Goal: Task Accomplishment & Management: Use online tool/utility

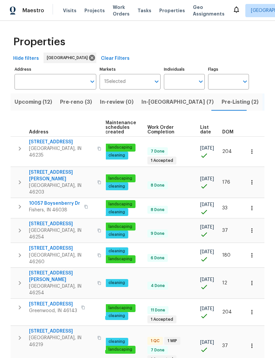
scroll to position [0, 96]
click at [204, 129] on span "List date" at bounding box center [205, 129] width 11 height 9
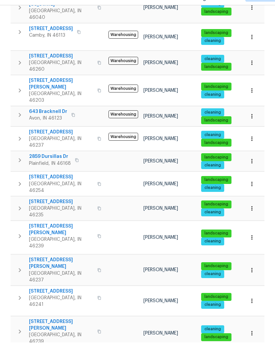
scroll to position [22, 0]
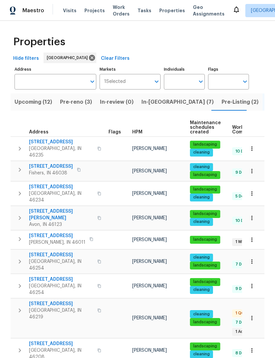
click at [218, 107] on button "Pre-Listing (2)" at bounding box center [240, 101] width 45 height 17
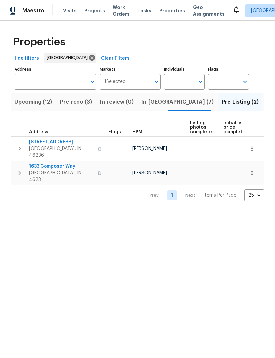
click at [148, 106] on span "In-[GEOGRAPHIC_DATA] (7)" at bounding box center [178, 101] width 72 height 9
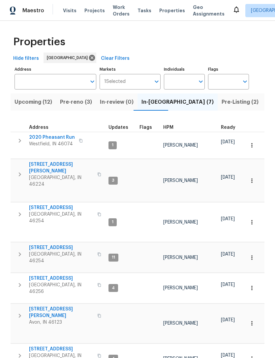
click at [69, 100] on span "Pre-reno (3)" at bounding box center [76, 101] width 32 height 9
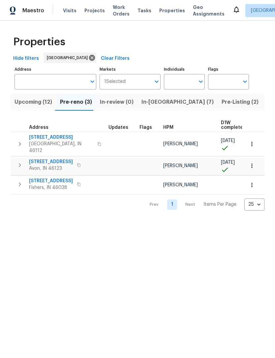
click at [32, 102] on span "Upcoming (12)" at bounding box center [34, 101] width 38 height 9
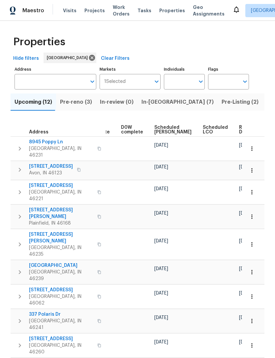
scroll to position [0, 173]
click at [240, 131] on span "Ready Date" at bounding box center [247, 129] width 15 height 9
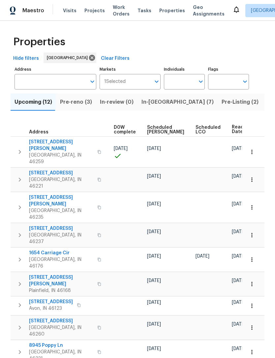
scroll to position [0, 180]
click at [79, 102] on span "Pre-reno (3)" at bounding box center [76, 101] width 32 height 9
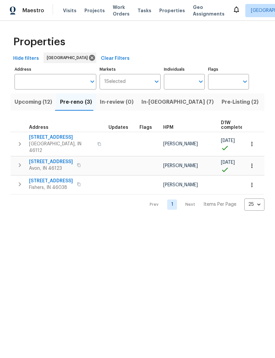
click at [44, 100] on span "Upcoming (12)" at bounding box center [34, 101] width 38 height 9
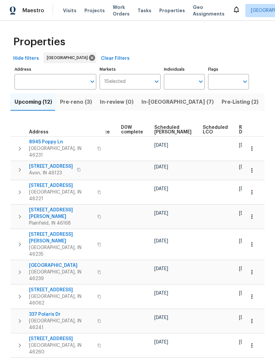
scroll to position [0, 173]
click at [240, 125] on span "Ready Date" at bounding box center [247, 129] width 15 height 9
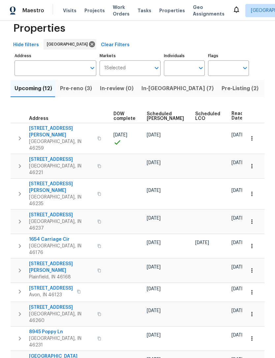
scroll to position [0, 180]
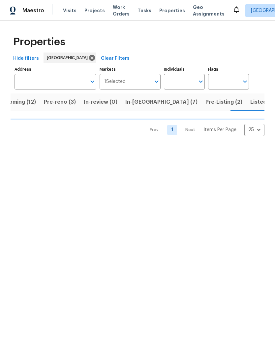
scroll to position [0, 17]
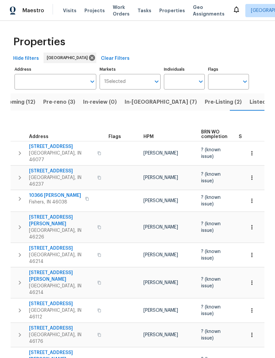
click at [29, 98] on span "Upcoming (12)" at bounding box center [17, 101] width 38 height 9
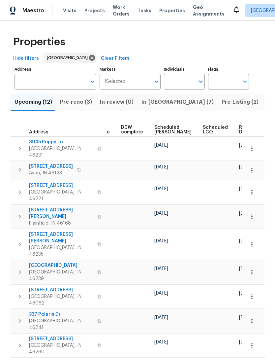
scroll to position [0, 173]
click at [240, 128] on span "Ready Date" at bounding box center [247, 129] width 15 height 9
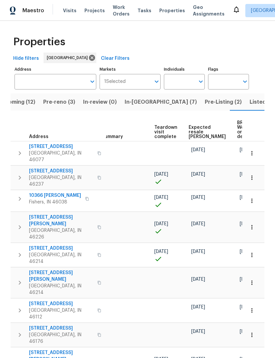
scroll to position [0, 137]
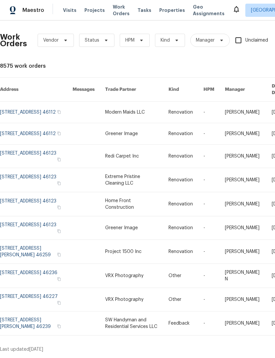
scroll to position [0, 0]
click at [99, 37] on span "Status" at bounding box center [96, 40] width 35 height 13
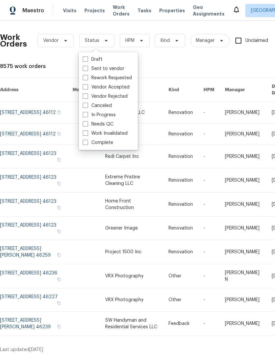
click at [104, 123] on label "Needs QC" at bounding box center [98, 124] width 31 height 7
click at [87, 123] on input "Needs QC" at bounding box center [85, 123] width 4 height 4
checkbox input "true"
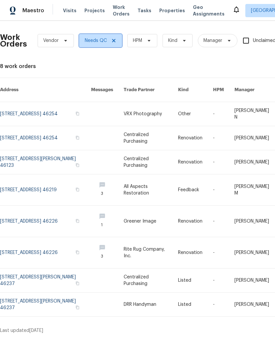
click at [115, 39] on icon at bounding box center [113, 40] width 5 height 5
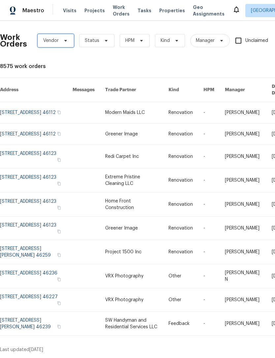
click at [55, 42] on span "Vendor" at bounding box center [51, 40] width 16 height 7
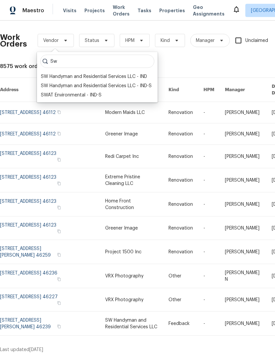
type input "Sw"
click at [107, 83] on div "SW Handyman and Residential Services LLC - IND-S" at bounding box center [96, 86] width 111 height 7
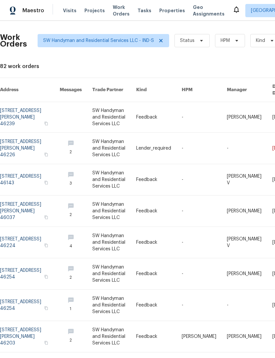
click at [27, 141] on link at bounding box center [30, 148] width 60 height 31
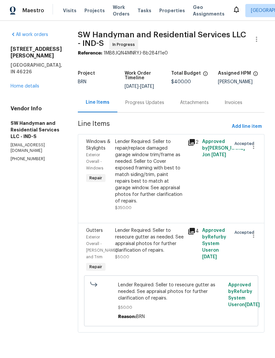
click at [160, 233] on div "Lender Required: Seller to resecure gutter as needed. See appraisal photos for …" at bounding box center [149, 240] width 69 height 26
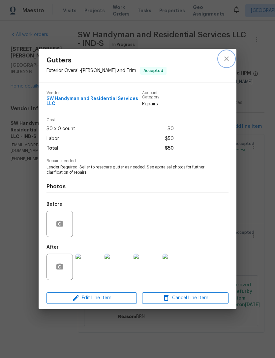
click at [227, 56] on icon "close" at bounding box center [227, 59] width 8 height 8
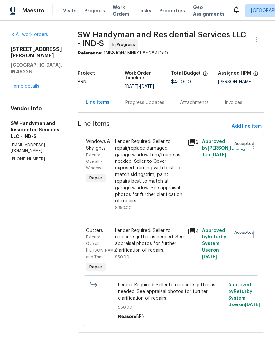
click at [157, 163] on div "Lender Required: Seller to repair/replace damaged garage window trim/frame as n…" at bounding box center [149, 171] width 69 height 66
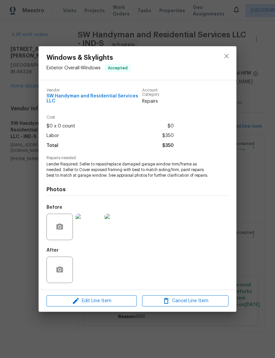
click at [95, 225] on img at bounding box center [89, 227] width 26 height 26
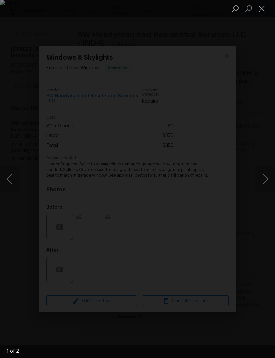
click at [266, 179] on button "Next image" at bounding box center [265, 179] width 20 height 26
click at [264, 181] on button "Next image" at bounding box center [265, 179] width 20 height 26
click at [266, 10] on button "Close lightbox" at bounding box center [261, 9] width 13 height 12
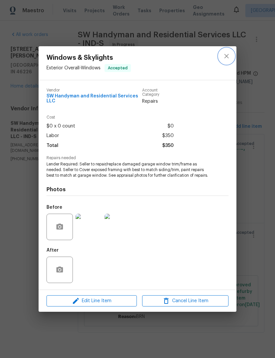
click at [228, 55] on icon "close" at bounding box center [227, 56] width 8 height 8
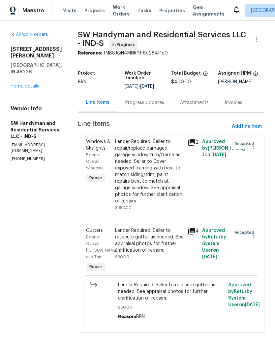
click at [265, 33] on div "All work orders 4013 N Graham Ave Indianapolis, IN 46226 Home details Vendor In…" at bounding box center [137, 186] width 275 height 330
click at [258, 38] on icon "button" at bounding box center [257, 39] width 8 height 8
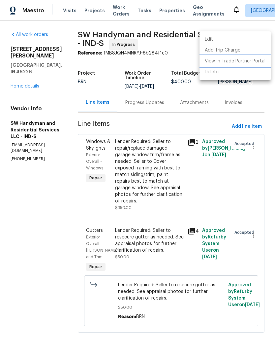
click at [224, 63] on li "View In Trade Partner Portal" at bounding box center [235, 61] width 71 height 11
click at [35, 206] on div at bounding box center [137, 179] width 275 height 358
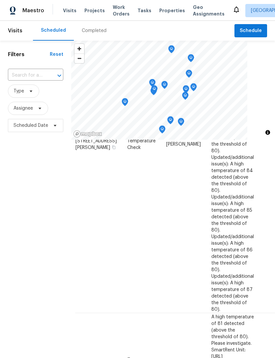
scroll to position [188, 4]
